Goal: Information Seeking & Learning: Compare options

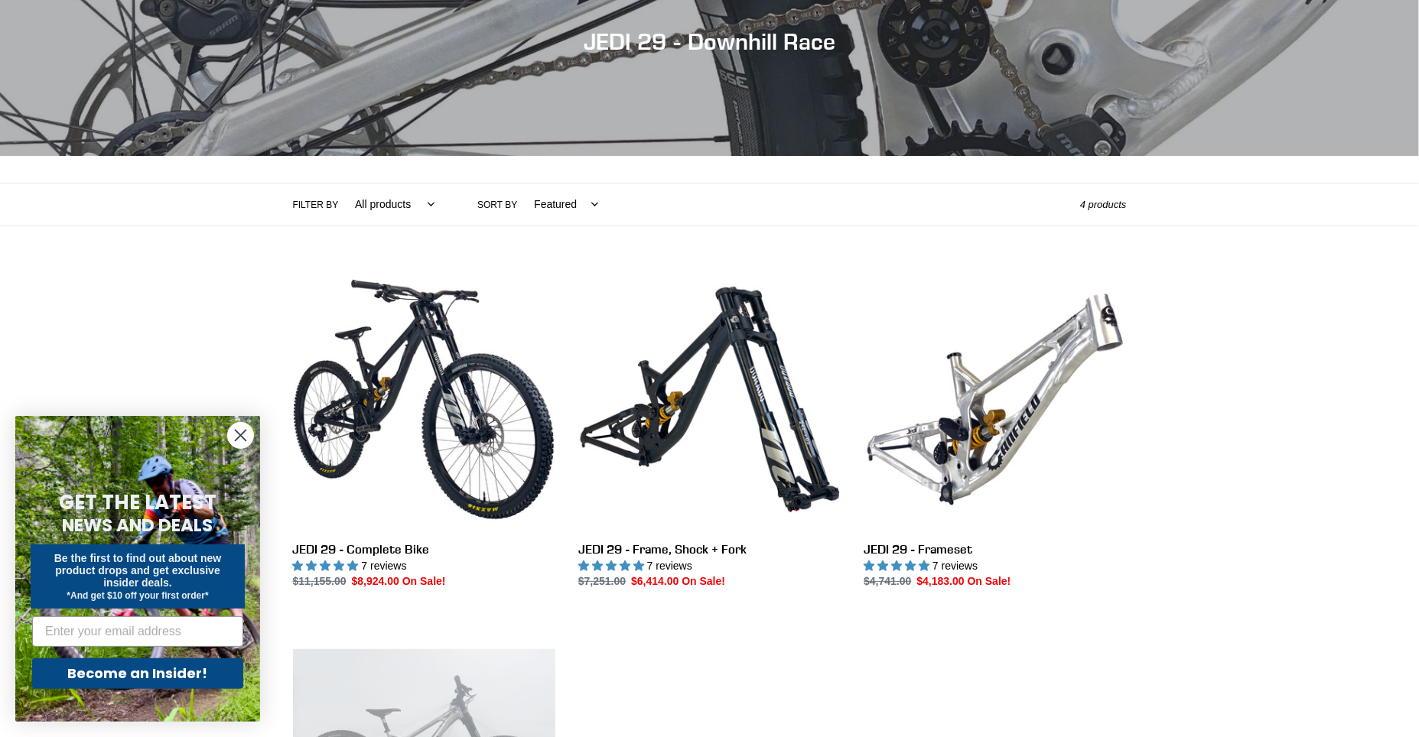
scroll to position [180, 0]
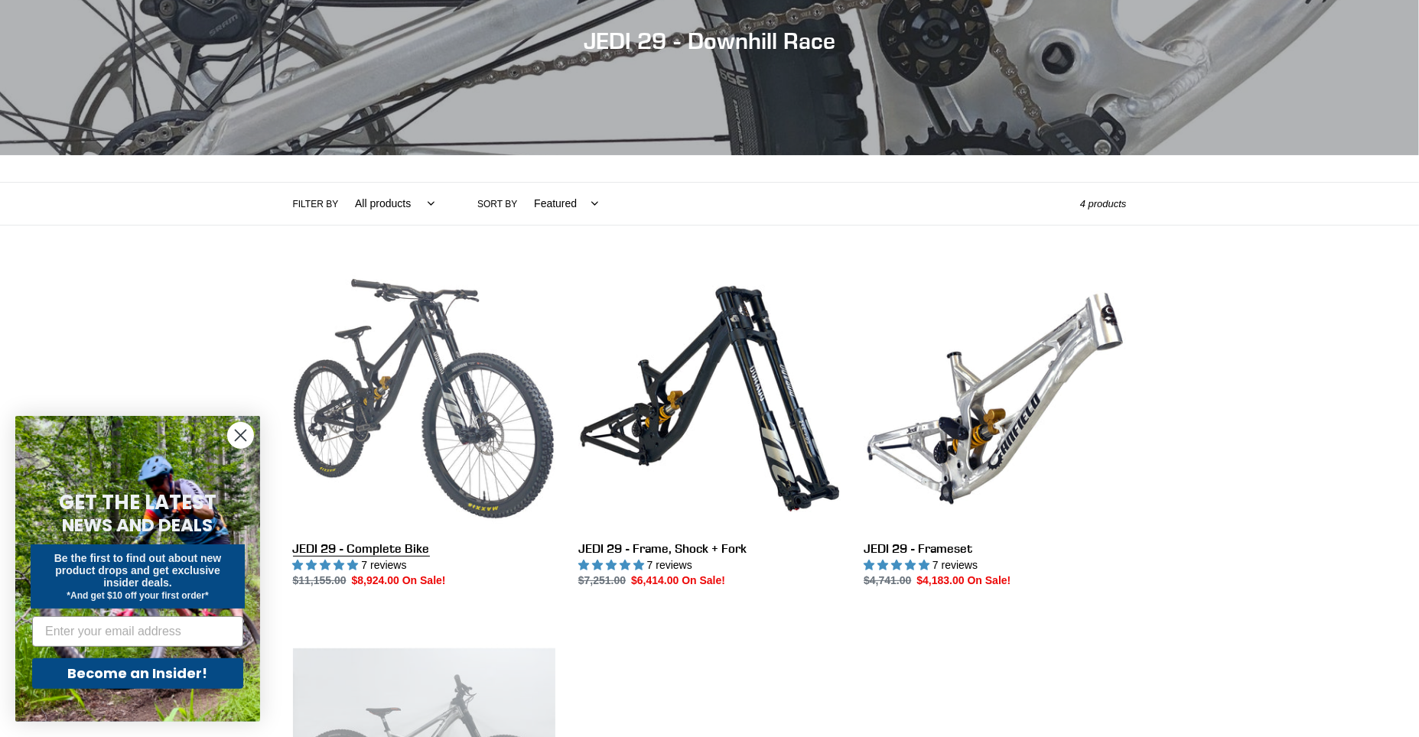
click at [385, 434] on link "JEDI 29 - Complete Bike" at bounding box center [424, 429] width 262 height 322
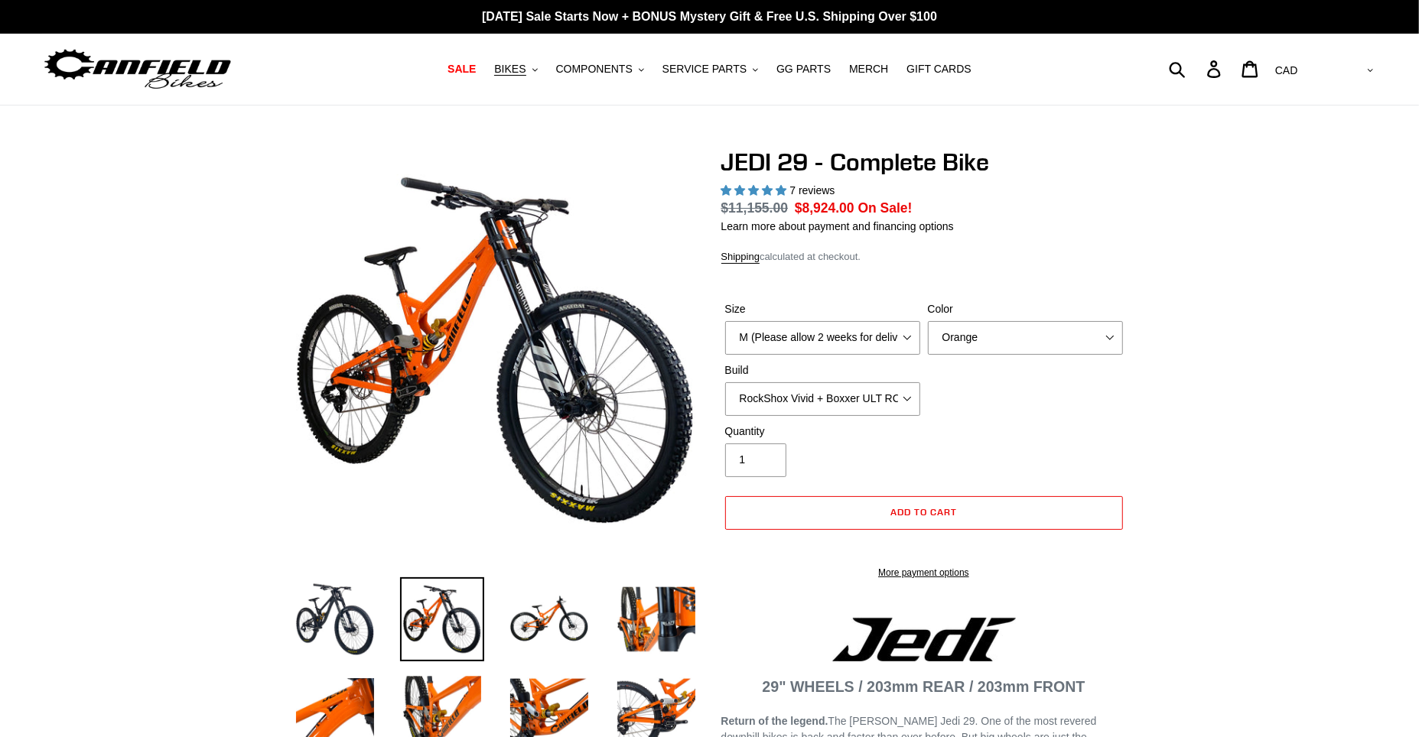
select select "highest-rating"
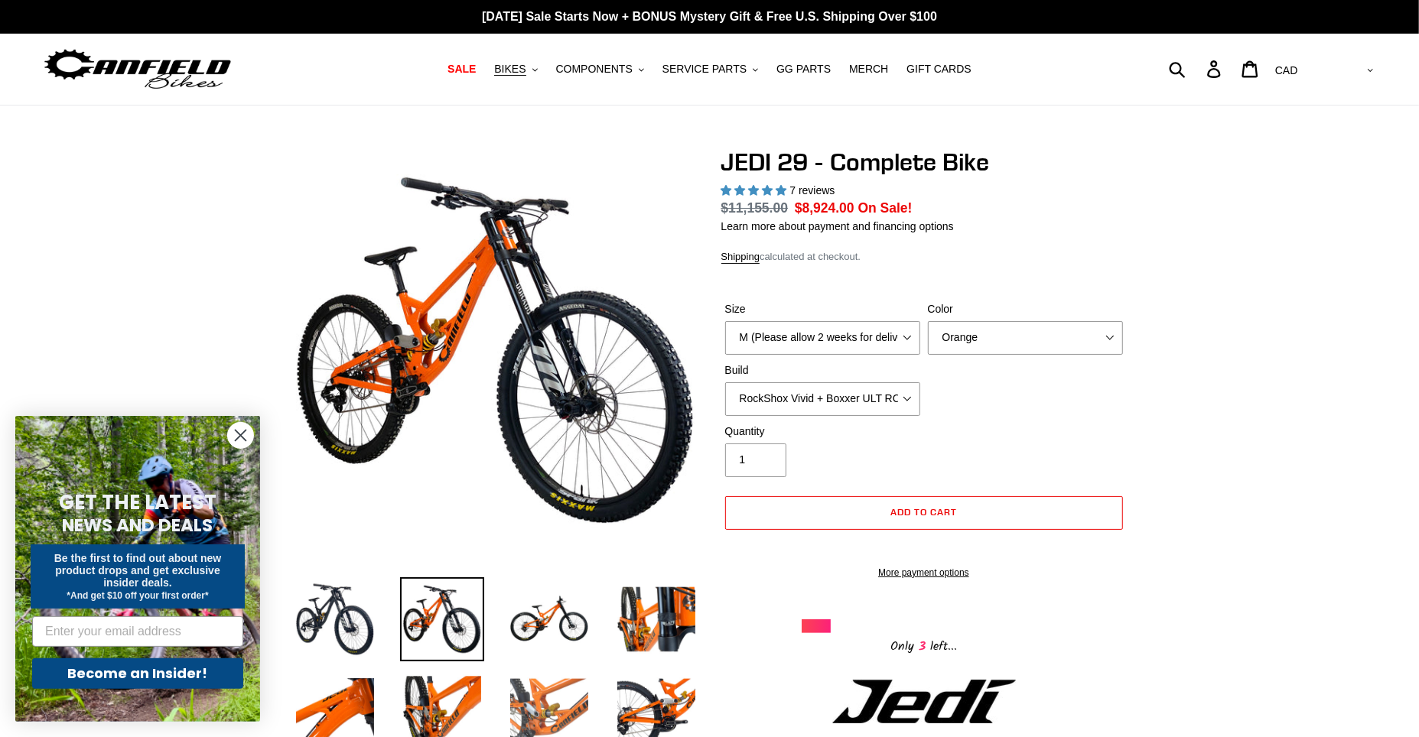
click at [559, 715] on img at bounding box center [549, 708] width 84 height 84
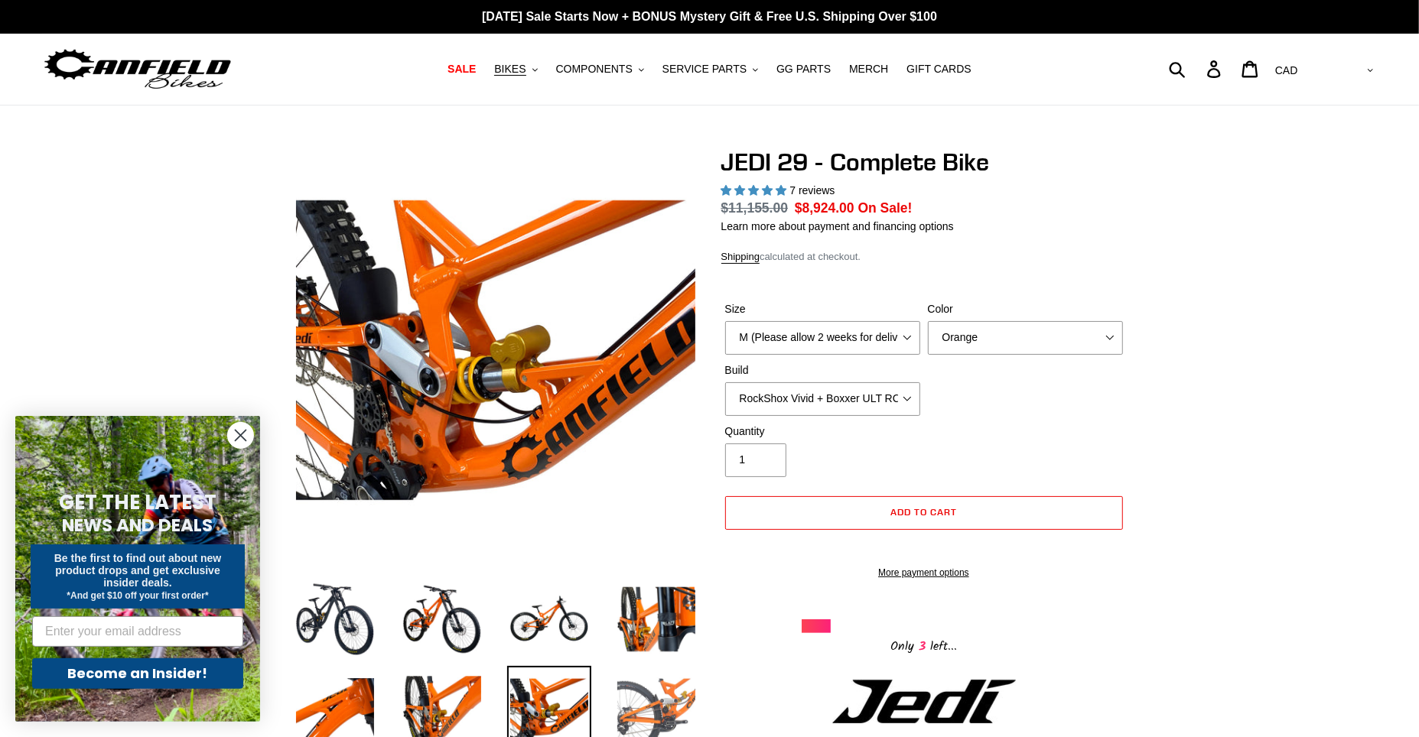
click at [660, 695] on img at bounding box center [656, 708] width 84 height 84
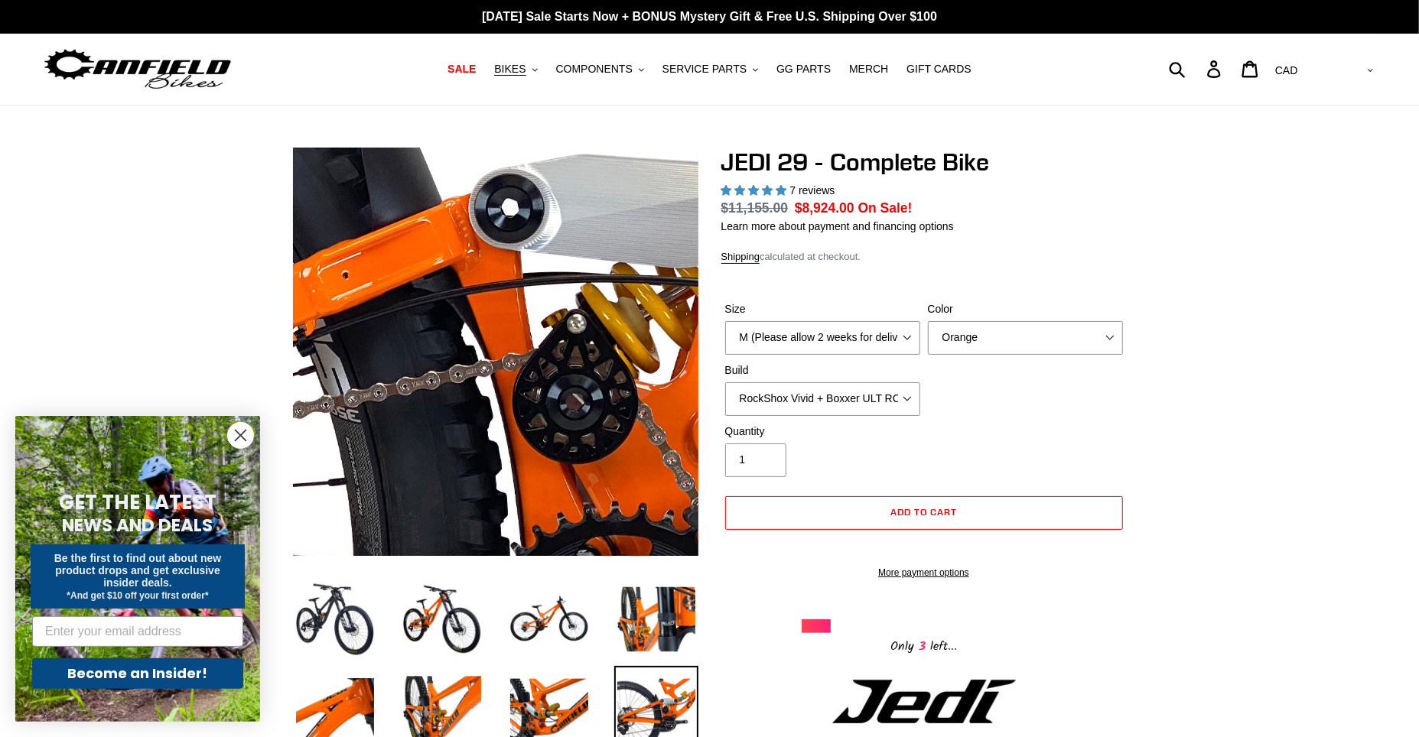
click at [542, 361] on img at bounding box center [391, 352] width 1566 height 1566
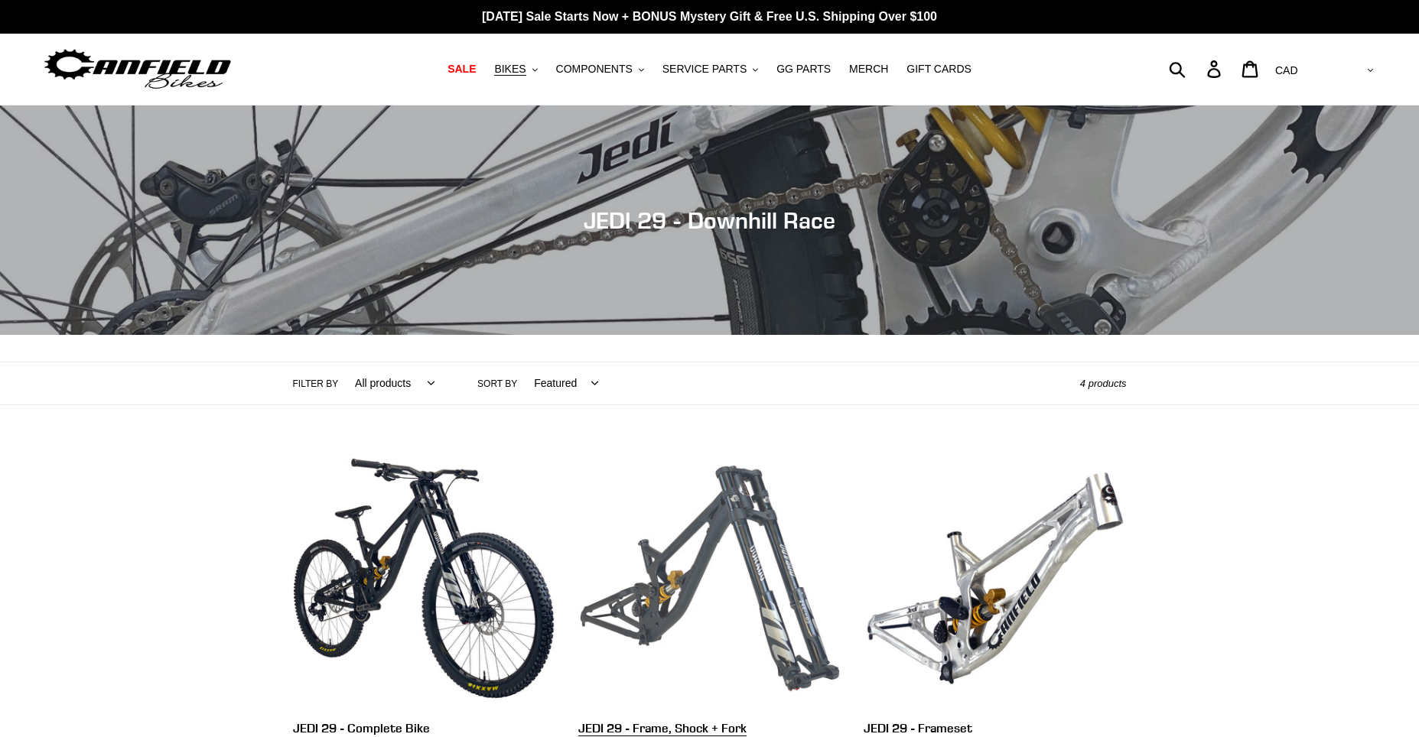
drag, startPoint x: 0, startPoint y: 0, endPoint x: 664, endPoint y: 400, distance: 775.0
click at [664, 447] on link "JEDI 29 - Frame, Shock + Fork" at bounding box center [709, 608] width 262 height 322
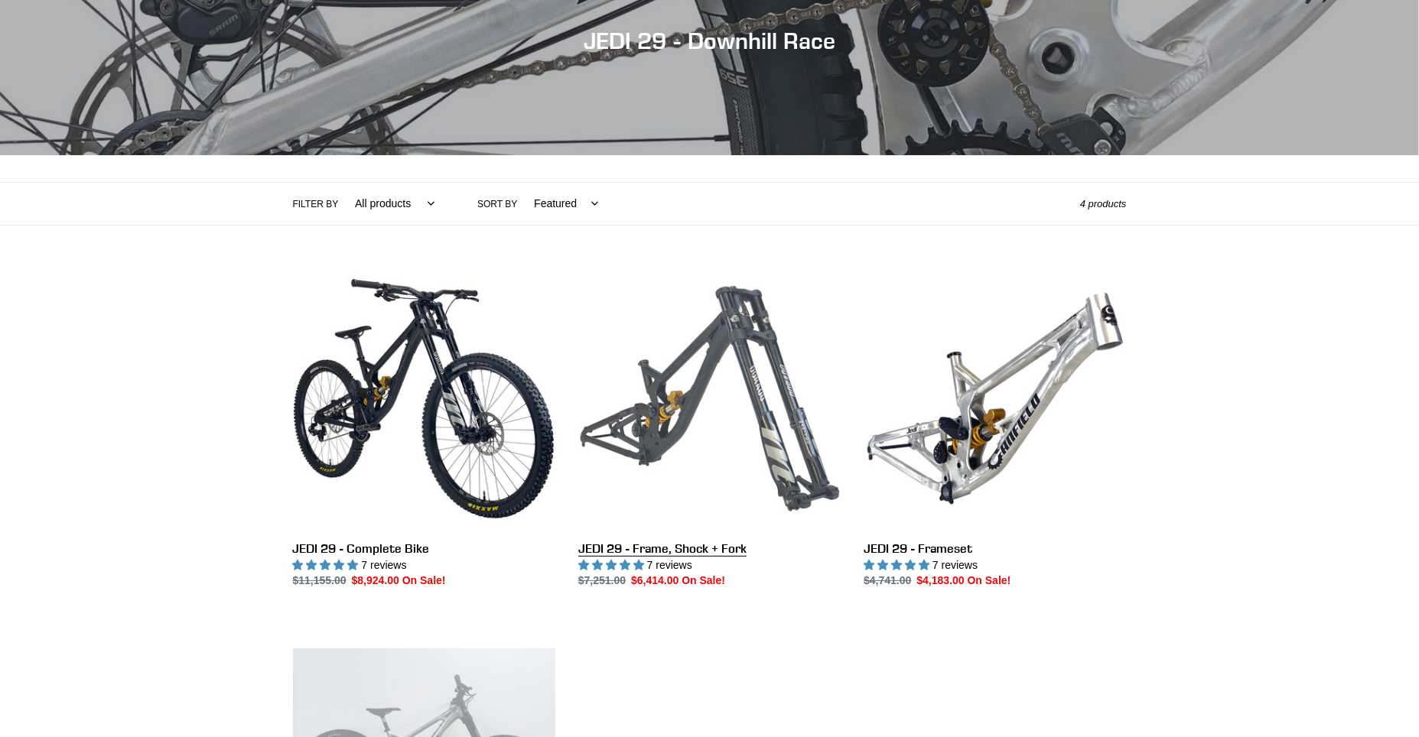
scroll to position [180, 0]
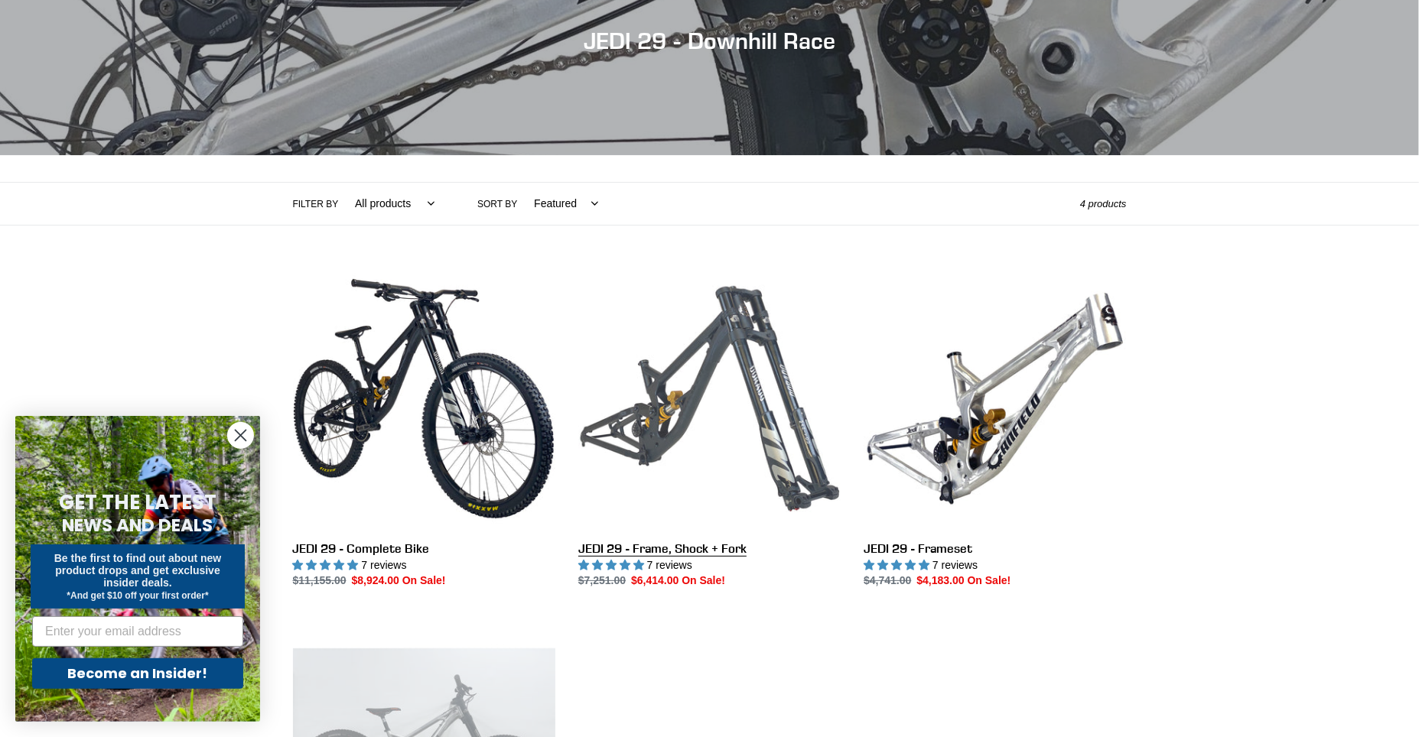
click at [762, 456] on link "JEDI 29 - Frame, Shock + Fork" at bounding box center [709, 429] width 262 height 322
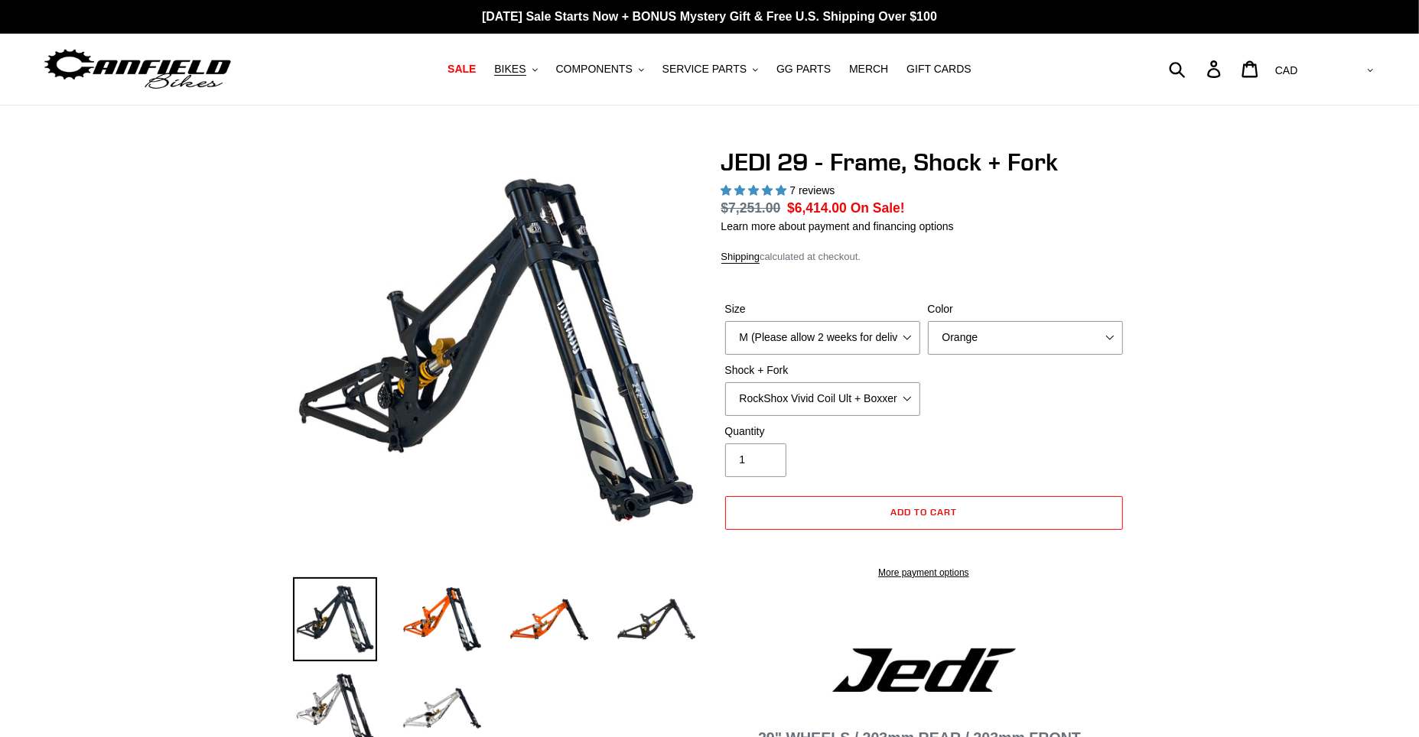
select select "highest-rating"
